Goal: Use online tool/utility

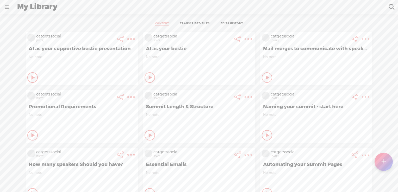
click at [384, 162] on t at bounding box center [383, 161] width 4 height 11
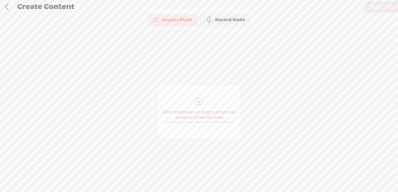
click at [180, 104] on span "Click to browse , or drag & drop your audio or video file here (File duration m…" at bounding box center [198, 111] width 83 height 53
click at [371, 8] on span "Next" at bounding box center [375, 7] width 11 height 13
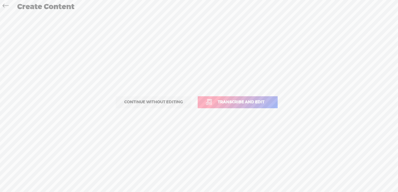
click at [249, 100] on span "Transcribe and edit" at bounding box center [241, 102] width 58 height 6
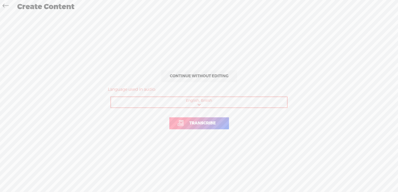
click at [203, 123] on span "Transcribe" at bounding box center [202, 123] width 37 height 6
